Goal: Book appointment/travel/reservation

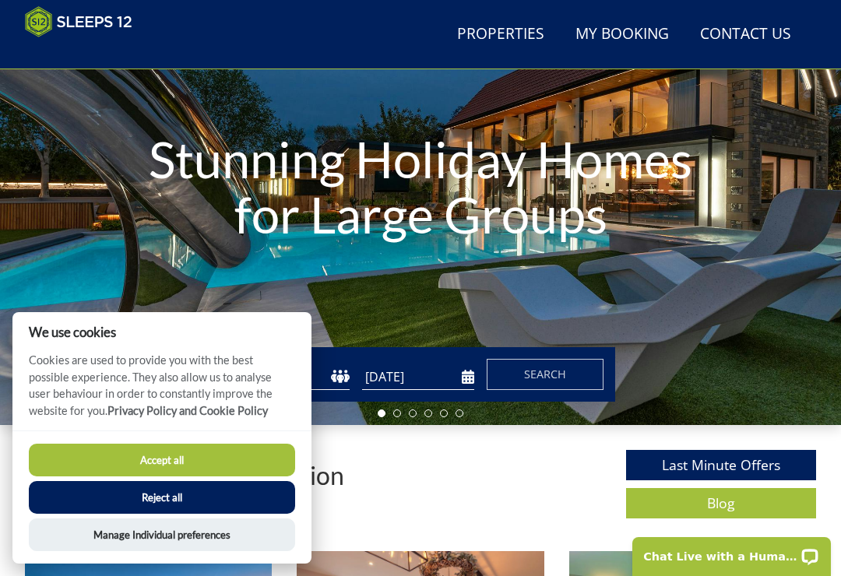
scroll to position [179, 0]
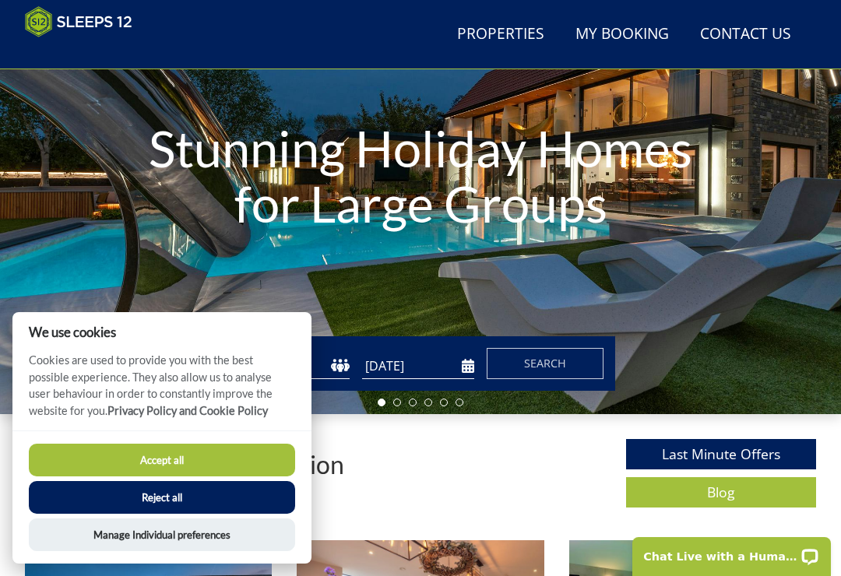
click at [248, 514] on button "Reject all" at bounding box center [162, 497] width 266 height 33
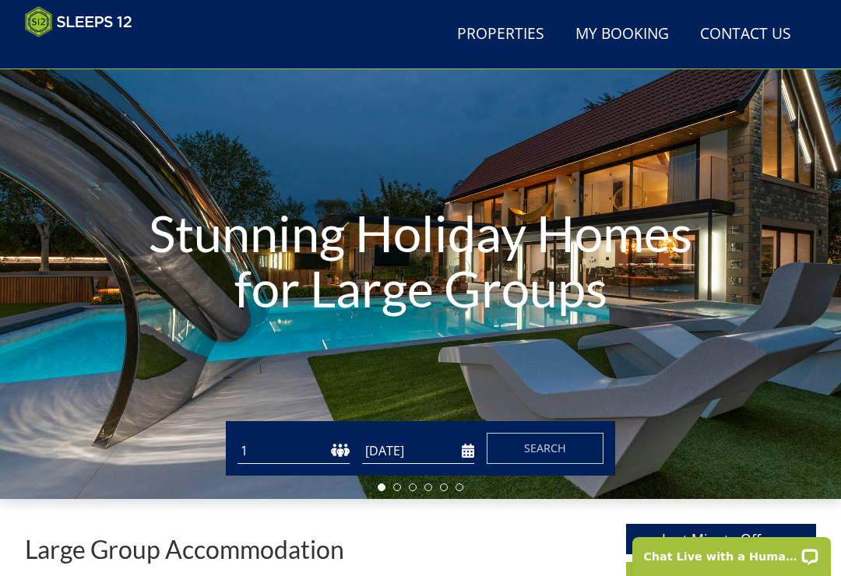
click at [425, 452] on input "[DATE]" at bounding box center [418, 451] width 112 height 26
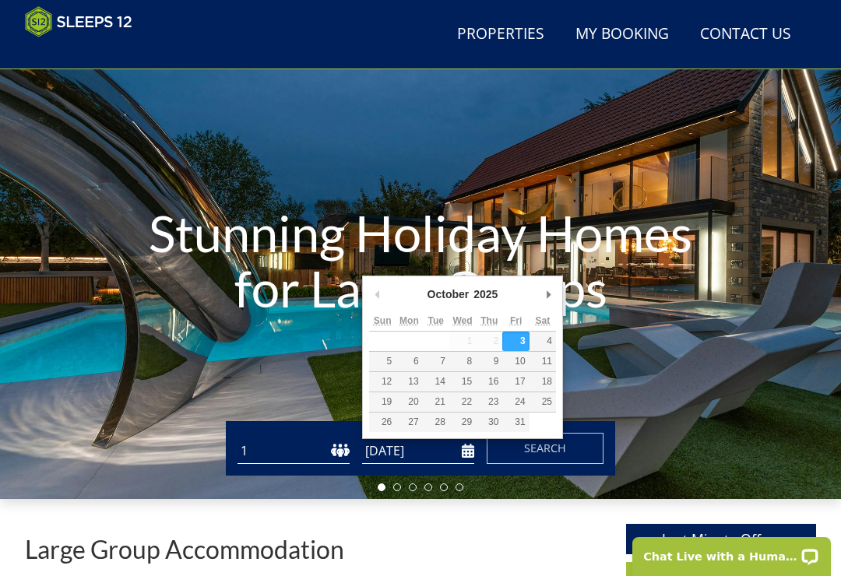
scroll to position [93, 0]
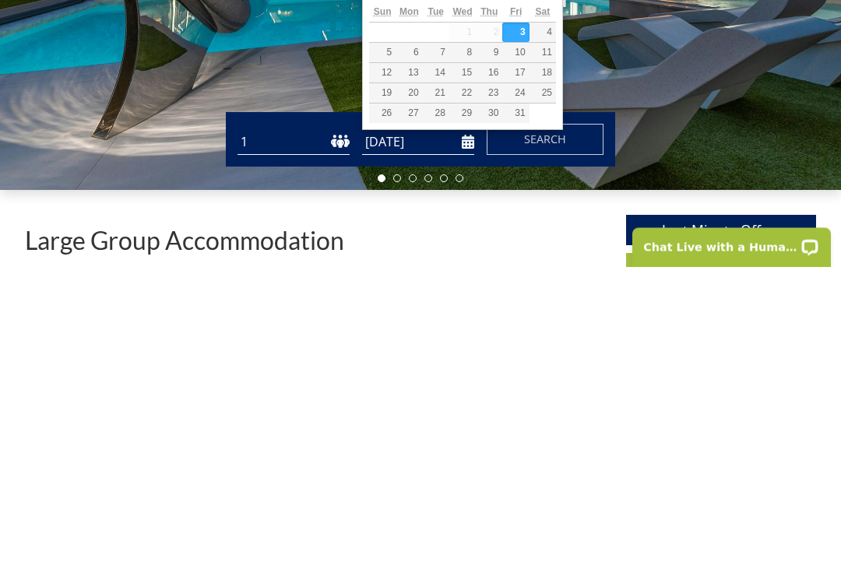
click at [472, 439] on input "[DATE]" at bounding box center [418, 452] width 112 height 26
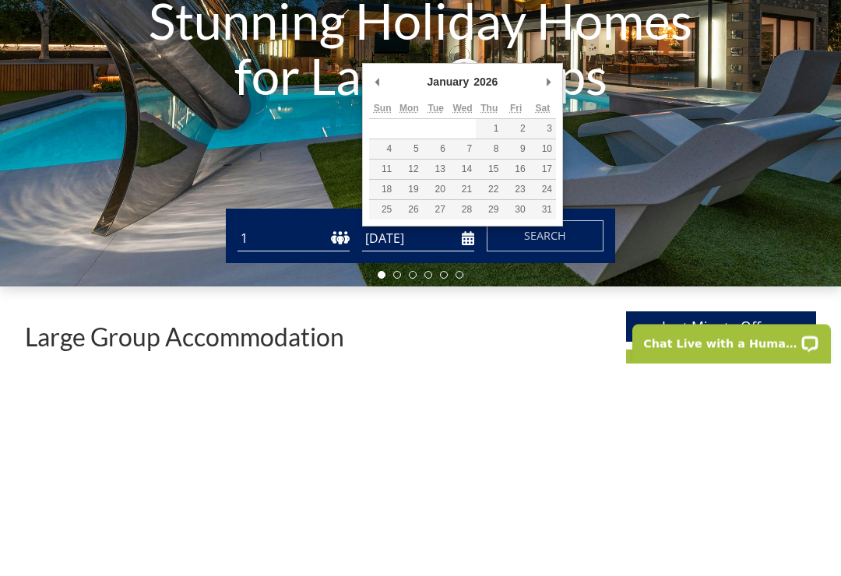
type input "[DATE]"
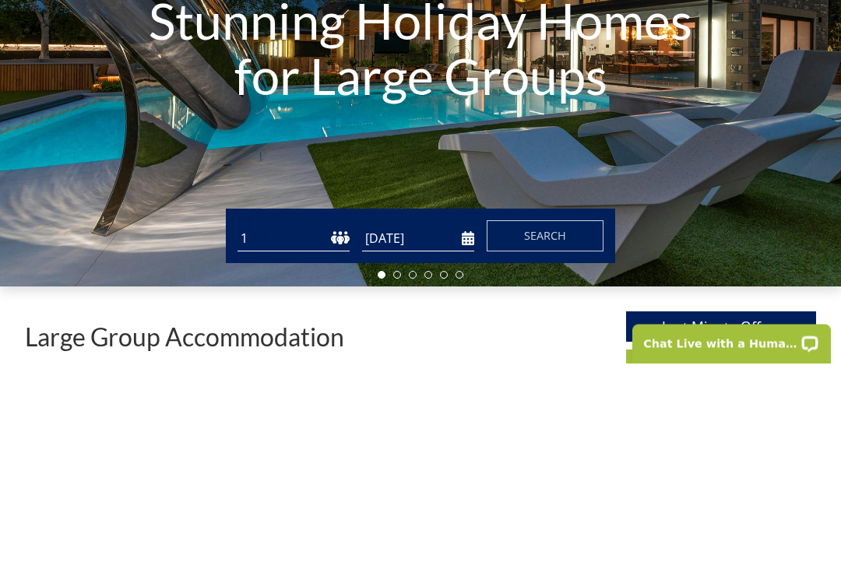
scroll to position [307, 0]
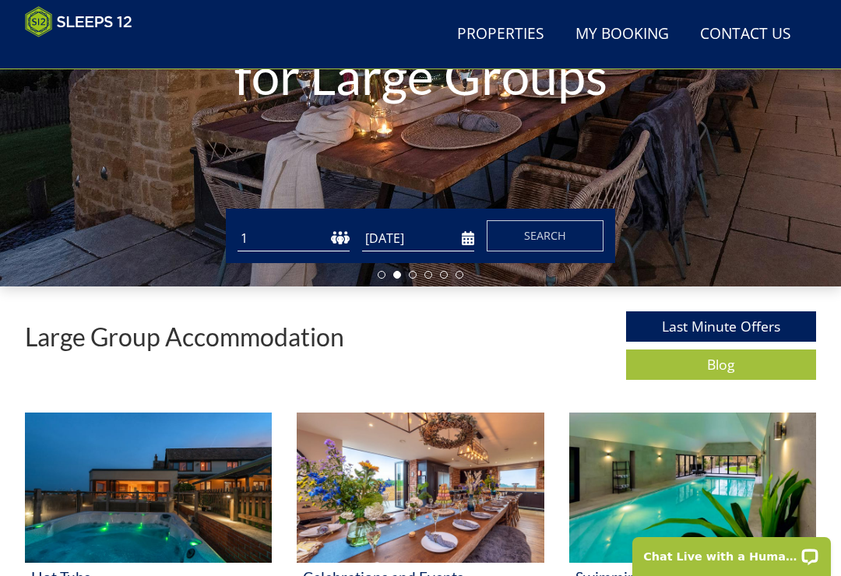
click at [340, 245] on select "1 2 3 4 5 6 7 8 9 10 11 12 13 14 15 16 17 18 19 20 21 22 23 24 25 26 27 28 29 3…" at bounding box center [293, 239] width 112 height 26
select select "11"
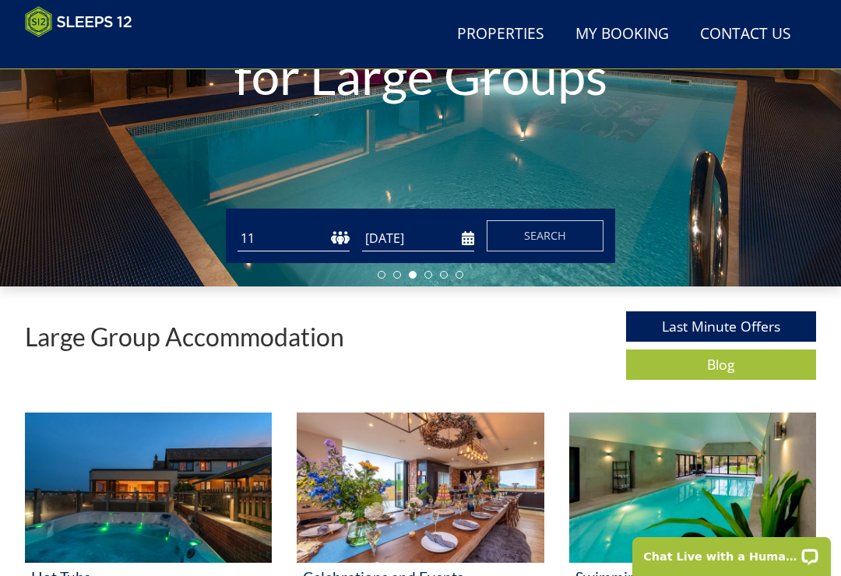
click at [543, 231] on span "Search" at bounding box center [545, 235] width 42 height 15
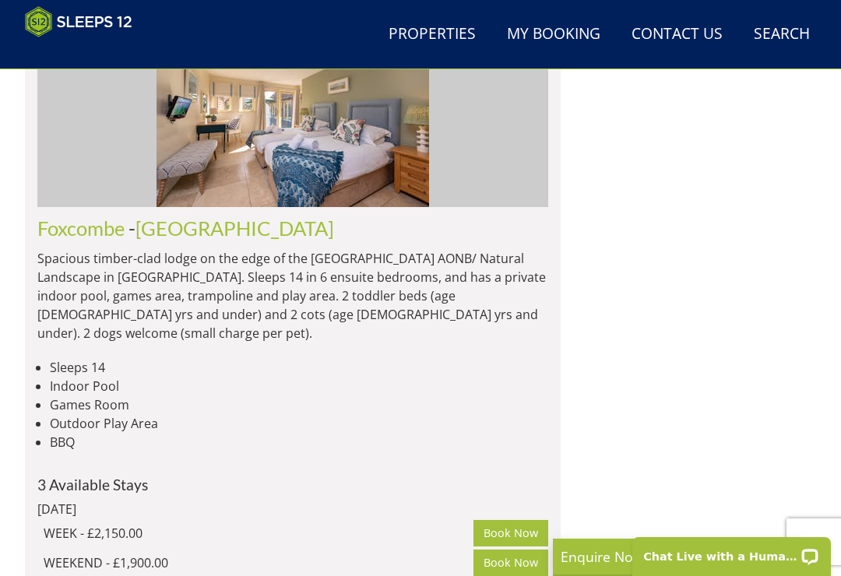
scroll to position [3645, 0]
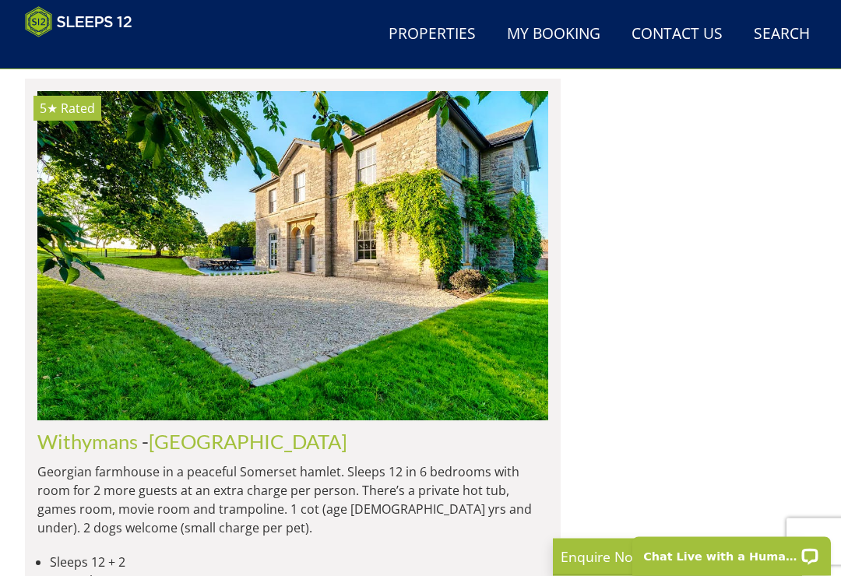
scroll to position [2415, 0]
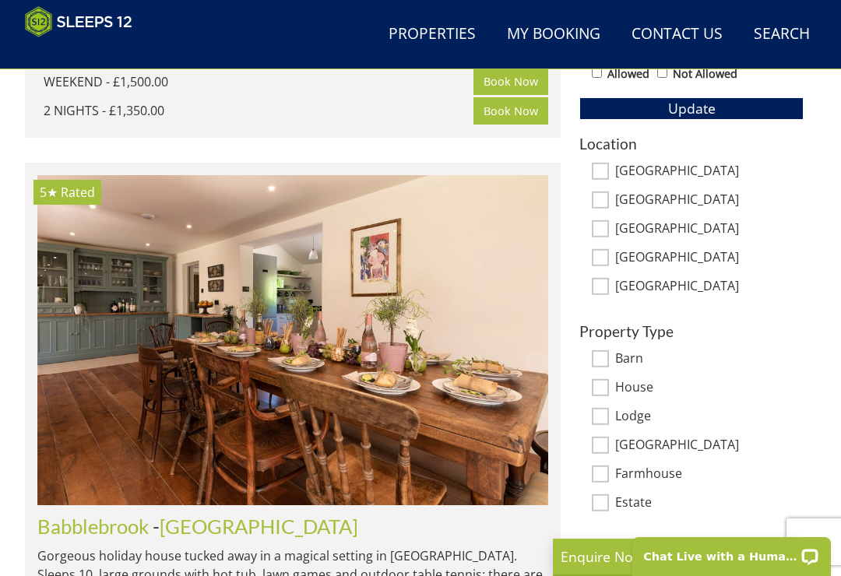
scroll to position [0, 9194]
